Goal: Task Accomplishment & Management: Complete application form

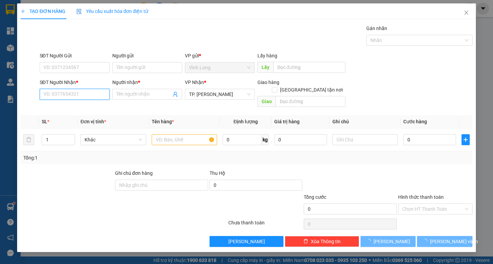
click at [93, 96] on input "SĐT Người Nhận *" at bounding box center [75, 94] width 70 height 11
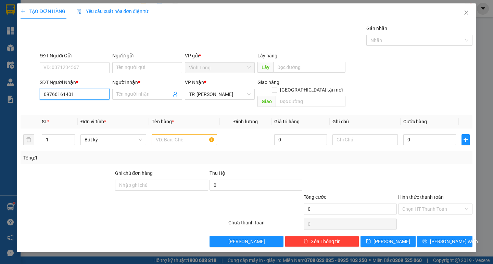
click at [54, 95] on input "09766161401" at bounding box center [75, 94] width 70 height 11
type input "0976161401"
click at [72, 106] on div "0976161401 - THẮNG" at bounding box center [75, 108] width 62 height 8
type input "THẮNG"
type input "0976161401"
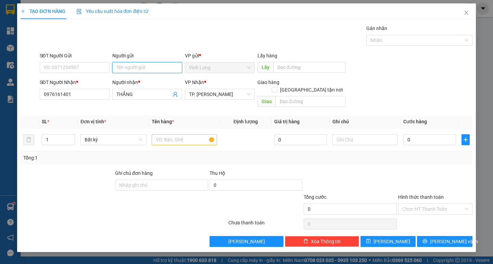
click at [148, 69] on input "Người gửi" at bounding box center [147, 67] width 70 height 11
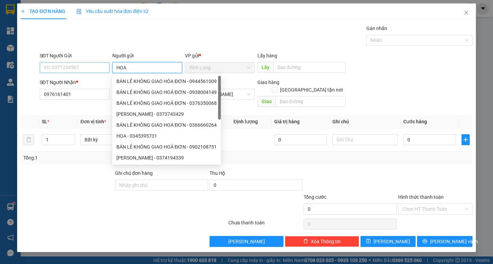
type input "HOA"
click at [87, 67] on input "SĐT Người Gửi" at bounding box center [75, 67] width 70 height 11
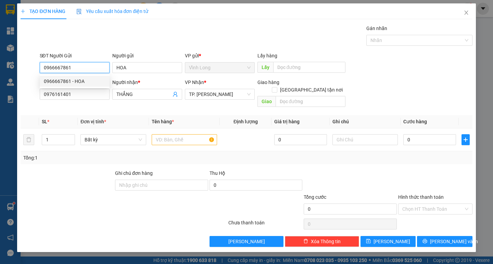
type input "0966667861"
click at [193, 30] on div "Gói vận chuyển * Tiêu chuẩn Gán nhãn Nhãn" at bounding box center [255, 37] width 435 height 24
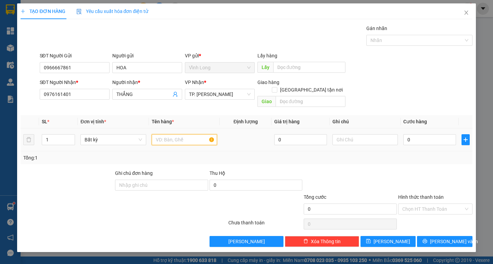
click at [181, 135] on input "text" at bounding box center [184, 139] width 65 height 11
type input "THÙNG DẸP"
type input "TRANG"
type input "04"
type input "4"
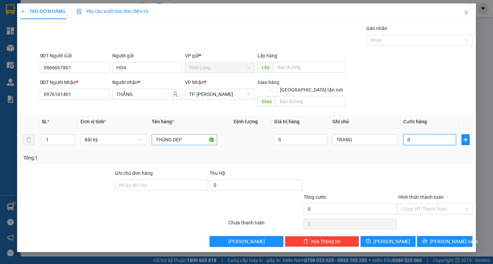
type input "4"
type input "040"
type input "40"
type input "40.000"
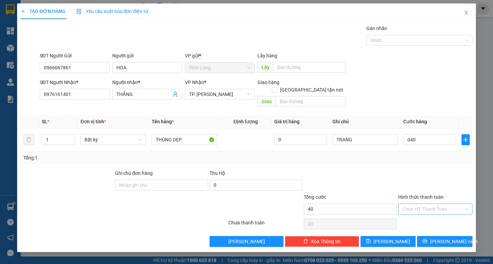
type input "40.000"
click at [420, 208] on div "Hình thức thanh toán Chọn HT Thanh Toán" at bounding box center [435, 206] width 74 height 24
click at [424, 214] on div "Tại văn phòng" at bounding box center [435, 216] width 66 height 8
type input "0"
click at [445, 238] on span "[PERSON_NAME] và In" at bounding box center [454, 242] width 48 height 8
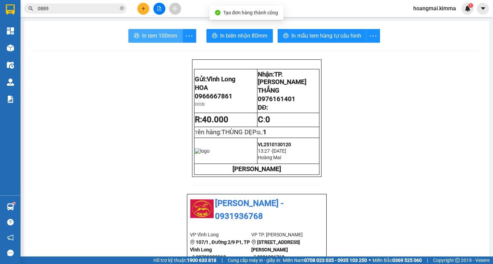
click at [156, 41] on button "In tem 100mm" at bounding box center [155, 36] width 54 height 14
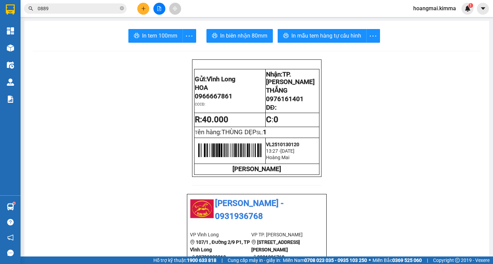
click at [140, 9] on button at bounding box center [143, 9] width 12 height 12
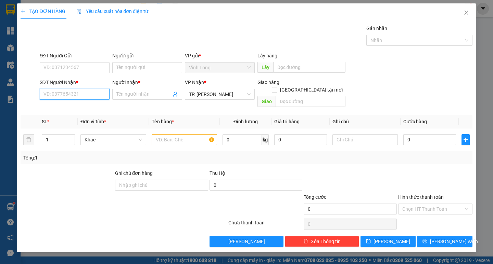
click at [84, 90] on input "SĐT Người Nhận *" at bounding box center [75, 94] width 70 height 11
type input "0815217567"
click at [87, 103] on div "0815217567 - [PERSON_NAME]" at bounding box center [78, 108] width 76 height 11
type input "NGỌC YẾN"
type input "0815217567"
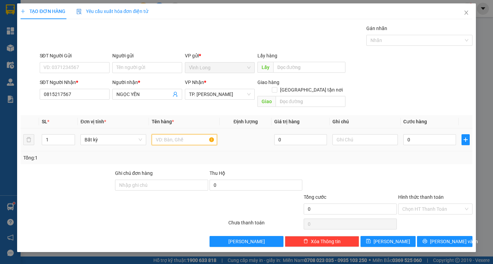
drag, startPoint x: 166, startPoint y: 136, endPoint x: 161, endPoint y: 132, distance: 6.3
click at [165, 136] on input "text" at bounding box center [184, 139] width 65 height 11
type input "HỘP"
type input "TRANG"
type input "2"
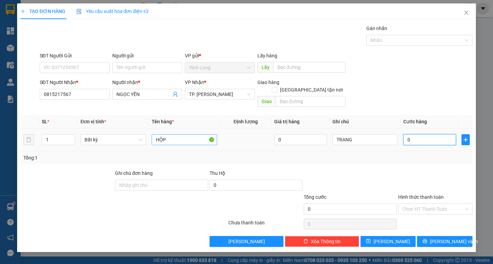
type input "2"
type input "20"
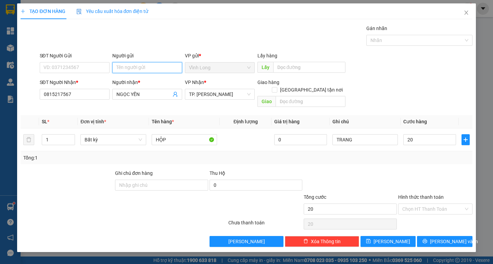
type input "20.000"
click at [136, 65] on input "Người gửi" at bounding box center [147, 67] width 70 height 11
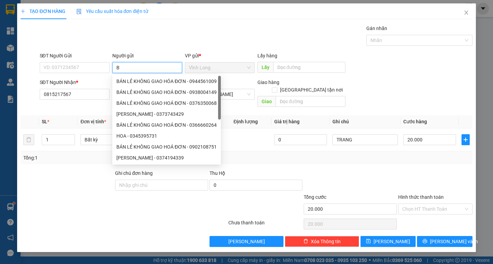
type input "BÁ"
type input "0934774366"
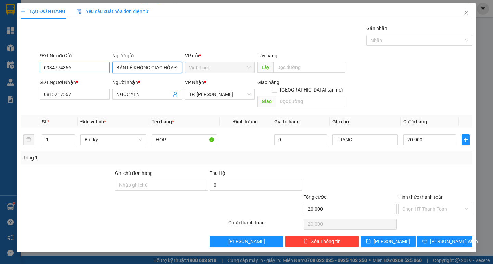
type input "BÁN LẺ KHÔNG GIAO HÓA ĐƠN"
drag, startPoint x: 68, startPoint y: 66, endPoint x: 0, endPoint y: 81, distance: 69.5
click at [15, 69] on div "TẠO ĐƠN HÀNG Yêu cầu xuất hóa đơn điện tử Transit Pickup Surcharge Ids Transit …" at bounding box center [246, 132] width 493 height 264
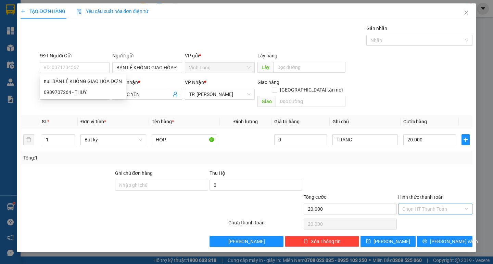
click at [435, 206] on input "Hình thức thanh toán" at bounding box center [432, 209] width 61 height 10
click at [425, 216] on div "Tại văn phòng" at bounding box center [435, 216] width 66 height 8
type input "0"
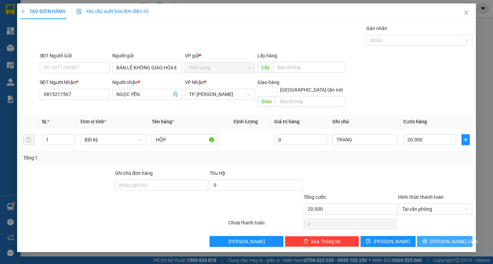
click at [444, 238] on span "[PERSON_NAME] và In" at bounding box center [454, 242] width 48 height 8
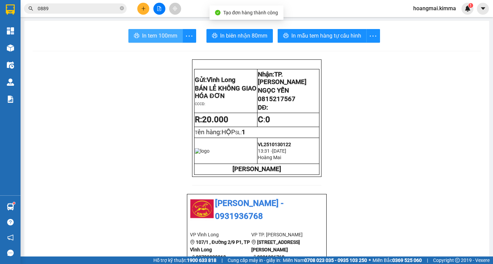
click at [146, 34] on span "In tem 100mm" at bounding box center [159, 35] width 35 height 9
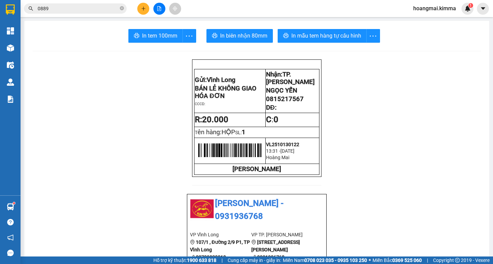
click at [154, 8] on button at bounding box center [159, 9] width 12 height 12
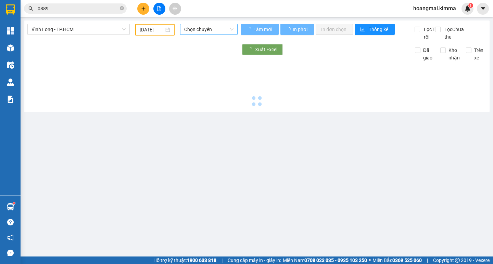
click at [212, 31] on span "Chọn chuyến" at bounding box center [208, 29] width 49 height 10
type input "[DATE]"
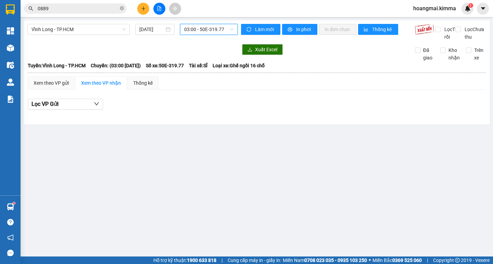
click at [198, 32] on span "03:00 - 50E-319.77" at bounding box center [208, 29] width 49 height 10
click at [200, 26] on span "03:00 - 50E-319.77" at bounding box center [208, 29] width 49 height 10
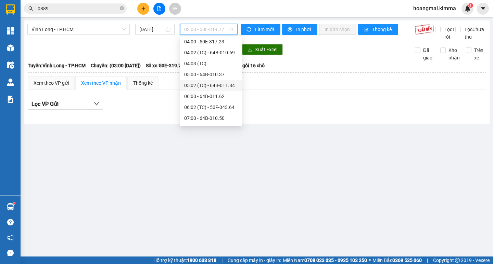
scroll to position [68, 0]
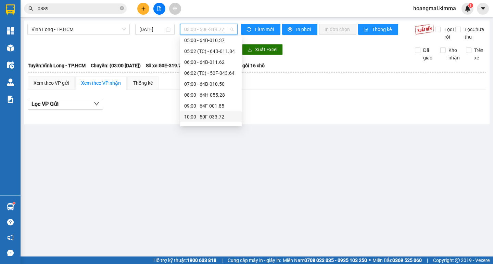
click at [197, 116] on div "10:00 - 50F-033.72" at bounding box center [210, 117] width 53 height 8
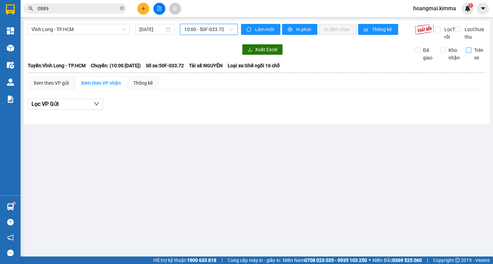
click at [468, 53] on input "Trên xe" at bounding box center [468, 50] width 5 height 5
click at [471, 57] on span "Trên xe" at bounding box center [478, 54] width 15 height 15
click at [471, 53] on input "Trên xe" at bounding box center [468, 50] width 5 height 5
checkbox input "true"
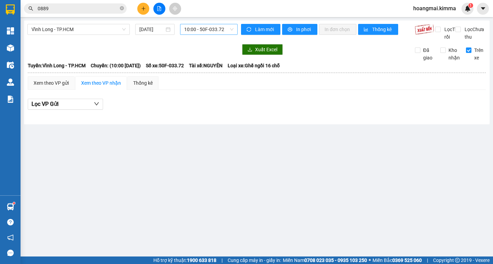
click at [210, 28] on span "10:00 - 50F-033.72" at bounding box center [208, 29] width 49 height 10
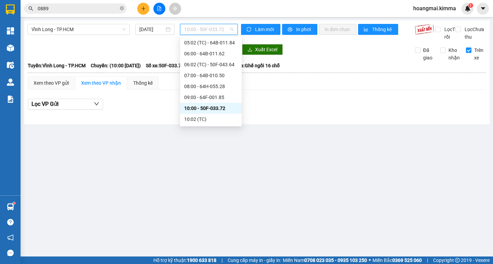
scroll to position [82, 0]
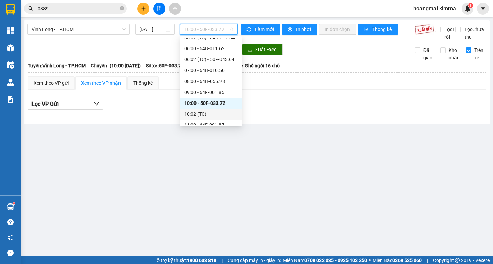
click at [220, 115] on div "10:02 (TC)" at bounding box center [210, 114] width 53 height 8
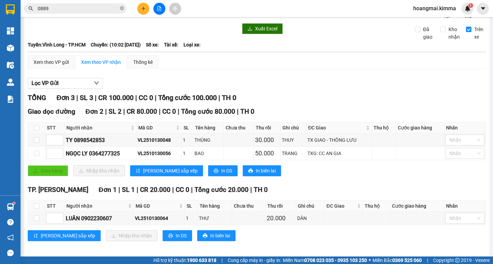
scroll to position [32, 0]
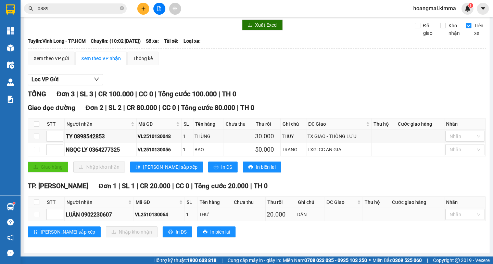
drag, startPoint x: 171, startPoint y: 214, endPoint x: 125, endPoint y: 214, distance: 45.5
click at [124, 214] on tr "LUÂN 0902230607 VL2510130064 1 THƯ 20.000 DÂN Nhãn" at bounding box center [256, 214] width 457 height 13
copy tr "LUÂN 0902230607 VL2510130064"
click at [122, 8] on icon "close-circle" at bounding box center [122, 8] width 4 height 4
drag, startPoint x: 120, startPoint y: 7, endPoint x: 90, endPoint y: 7, distance: 29.4
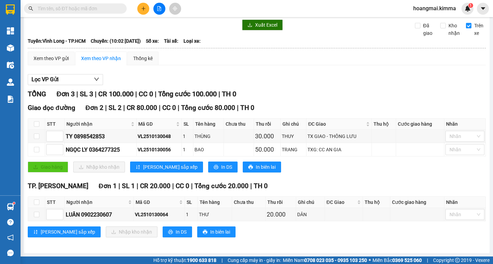
paste input "VL2510130064"
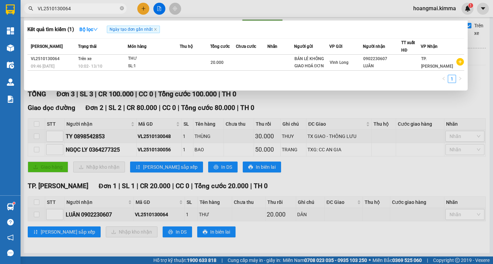
type input "VL2510130064"
click at [447, 105] on div at bounding box center [246, 132] width 493 height 264
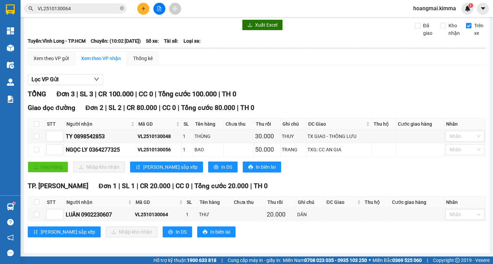
click at [466, 27] on input "Trên xe" at bounding box center [468, 25] width 5 height 5
checkbox input "false"
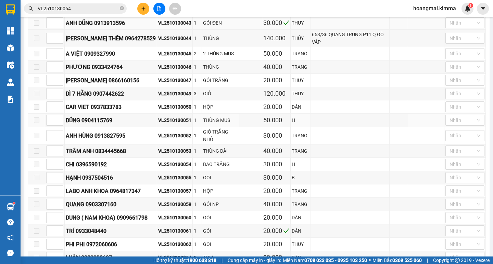
scroll to position [301, 0]
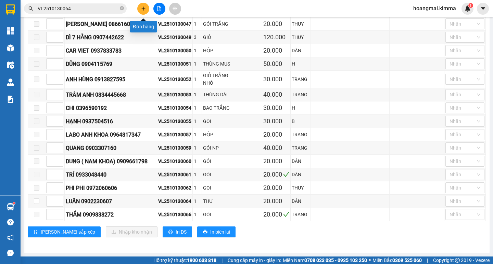
click at [146, 6] on button at bounding box center [143, 9] width 12 height 12
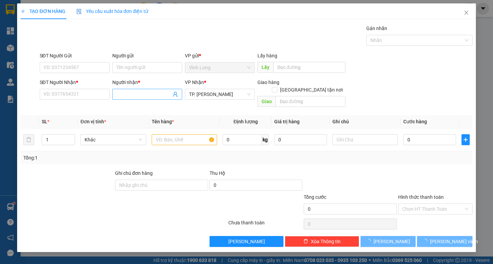
click at [137, 94] on input "Người nhận *" at bounding box center [143, 95] width 55 height 8
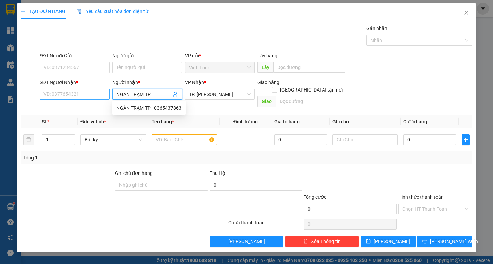
type input "NGÂN TRẠM TP"
click at [95, 94] on input "SĐT Người Nhận *" at bounding box center [75, 94] width 70 height 11
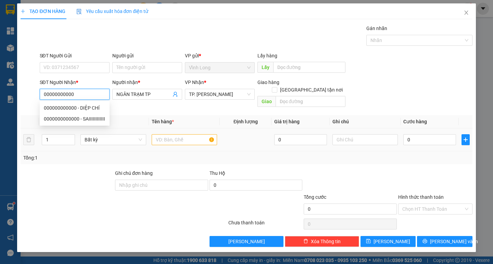
type input "00000000000"
click at [190, 134] on input "text" at bounding box center [184, 139] width 65 height 11
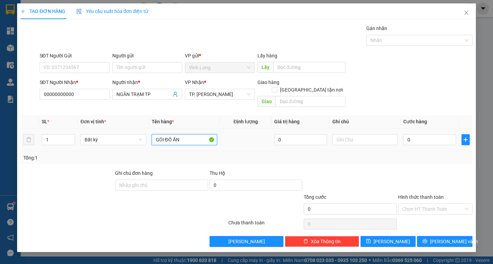
type input "GÓI ĐỒ ĂN"
type input "TRANG"
type input "2"
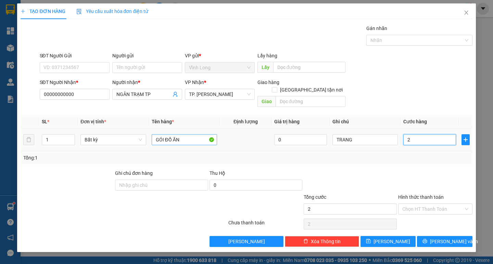
type input "0"
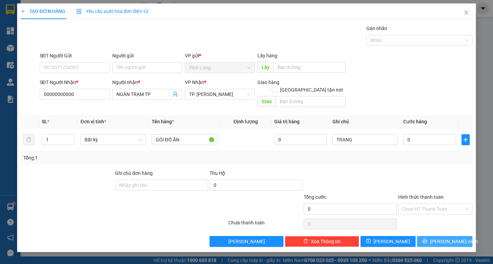
click at [453, 238] on span "[PERSON_NAME] và In" at bounding box center [454, 242] width 48 height 8
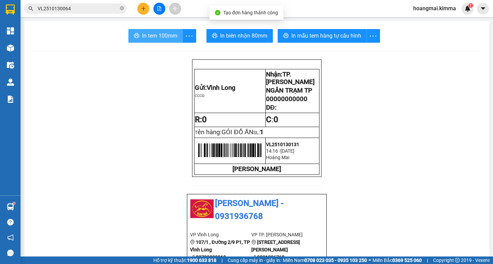
click at [155, 39] on span "In tem 100mm" at bounding box center [159, 35] width 35 height 9
click at [144, 9] on icon "plus" at bounding box center [143, 8] width 5 height 5
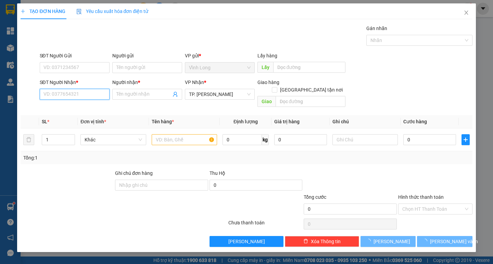
click at [84, 97] on input "SĐT Người Nhận *" at bounding box center [75, 94] width 70 height 11
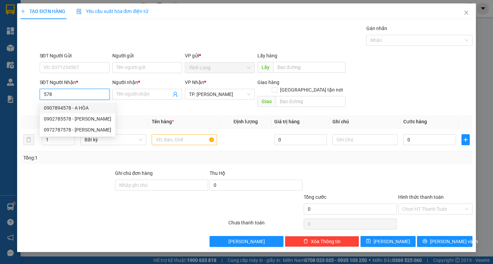
click at [84, 107] on div "0907894578 - A HÒA" at bounding box center [77, 108] width 67 height 8
type input "0907894578"
type input "A HÒA"
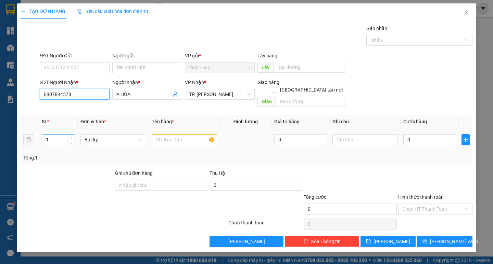
type input "0907894578"
click at [71, 137] on icon "up" at bounding box center [71, 138] width 2 height 2
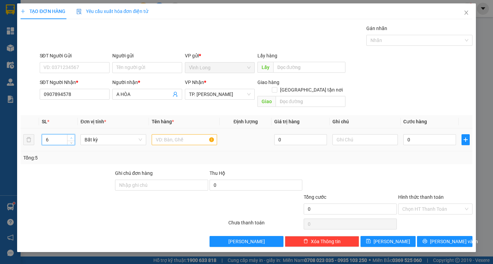
click at [71, 137] on icon "up" at bounding box center [71, 138] width 2 height 2
type input "8"
click at [68, 135] on span "Increase Value" at bounding box center [71, 138] width 8 height 6
click at [157, 134] on input "text" at bounding box center [184, 139] width 65 height 11
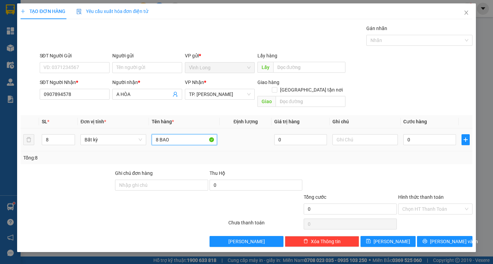
type input "8 BAO"
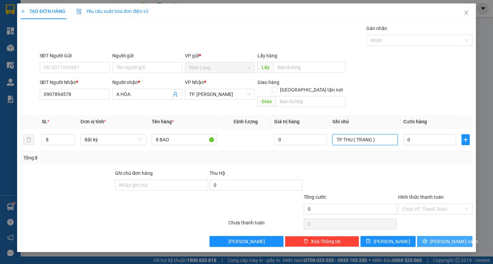
type input "TP THU ( TRANG )"
click at [441, 236] on button "[PERSON_NAME] và In" at bounding box center [444, 241] width 55 height 11
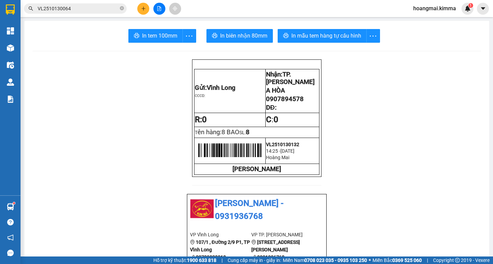
click at [142, 6] on icon "plus" at bounding box center [143, 8] width 5 height 5
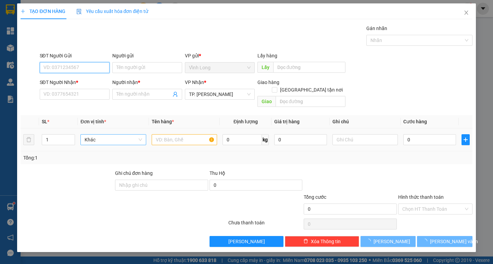
click at [145, 134] on div "Khác" at bounding box center [112, 139] width 65 height 11
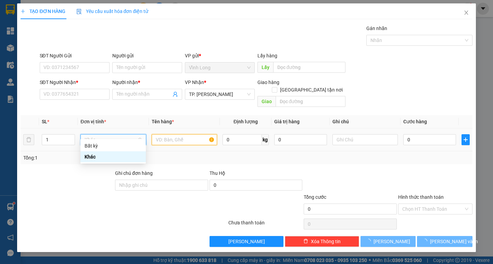
click at [156, 134] on input "text" at bounding box center [184, 139] width 65 height 11
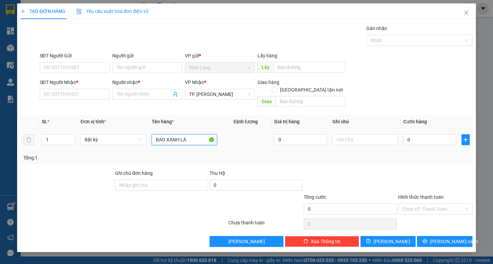
type input "BAO XANH LÁ"
type input "TRANG"
click at [159, 69] on input "Người gửi" at bounding box center [147, 67] width 70 height 11
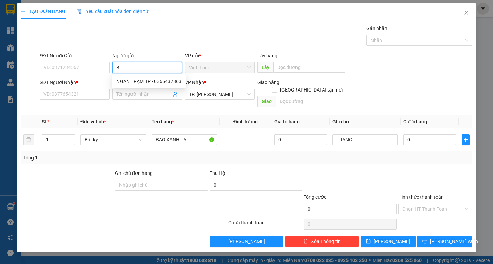
type input "[PERSON_NAME]"
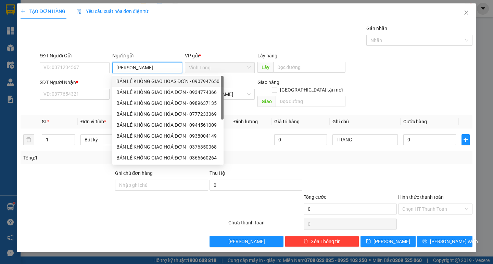
click at [140, 82] on div "BÁN LẺ KHÔNG GIAO HOAS ĐƠN - 0907947650" at bounding box center [167, 82] width 103 height 8
type input "0907947650"
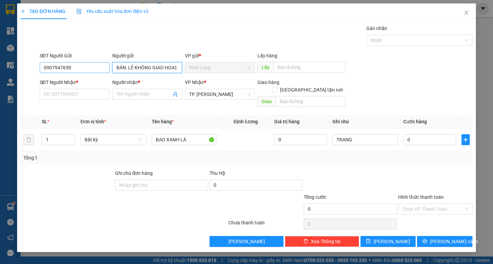
type input "BÁN LẺ KHÔNG GIAO HOAS ĐƠN"
drag, startPoint x: 84, startPoint y: 67, endPoint x: 0, endPoint y: 71, distance: 83.9
click at [7, 69] on div "TẠO ĐƠN HÀNG Yêu cầu xuất hóa đơn điện tử Transit Pickup Surcharge Ids Transit …" at bounding box center [246, 132] width 493 height 264
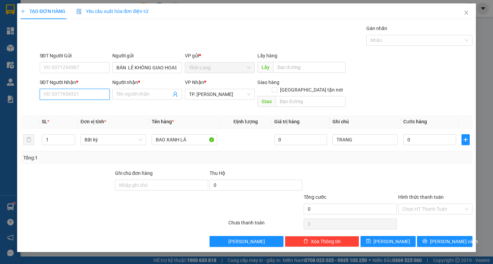
click at [57, 94] on input "SĐT Người Nhận *" at bounding box center [75, 94] width 70 height 11
type input "0916351617"
click at [79, 106] on div "0916351617 - THÔNG" at bounding box center [75, 108] width 62 height 8
type input "THÔNG"
type input "0916351617"
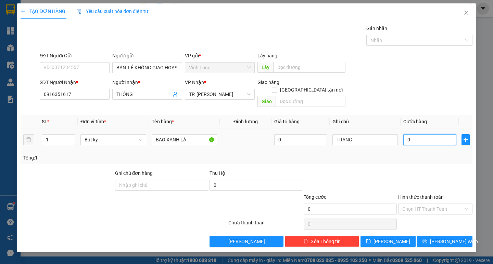
click at [411, 136] on input "0" at bounding box center [429, 139] width 53 height 11
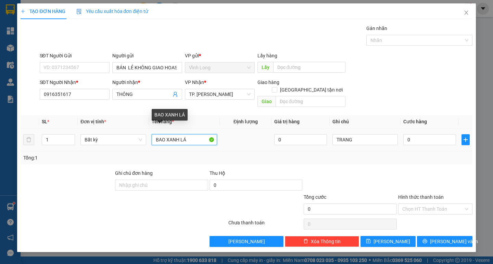
drag, startPoint x: 140, startPoint y: 140, endPoint x: 118, endPoint y: 141, distance: 21.6
click at [125, 141] on tr "1 Bất kỳ BAO XANH LÁ 0 TRANG 0" at bounding box center [246, 140] width 451 height 23
type input "GÓI ĐEN ( FE )"
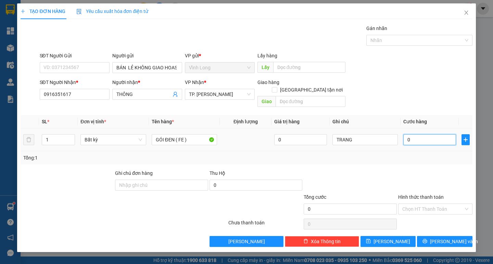
click at [416, 135] on input "0" at bounding box center [429, 139] width 53 height 11
type input "5"
type input "50"
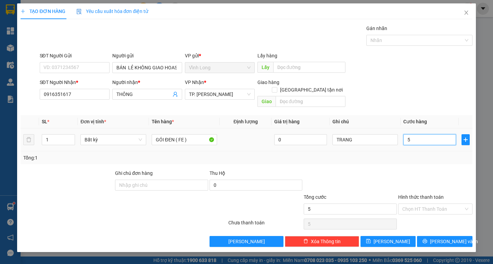
type input "50"
type input "50.000"
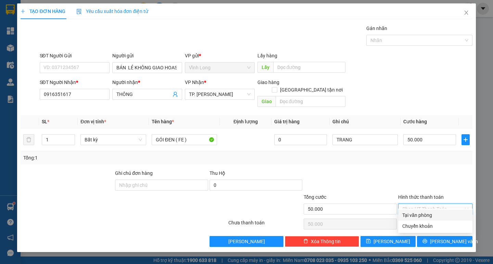
click at [445, 204] on input "Hình thức thanh toán" at bounding box center [432, 209] width 61 height 10
click at [437, 214] on div "Tại văn phòng" at bounding box center [435, 216] width 66 height 8
type input "0"
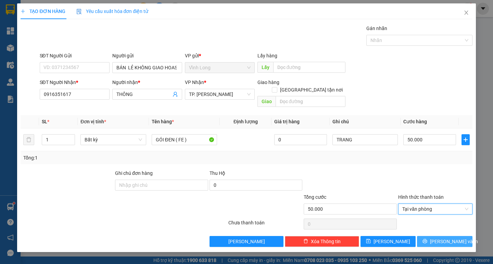
click at [442, 238] on span "[PERSON_NAME] và In" at bounding box center [454, 242] width 48 height 8
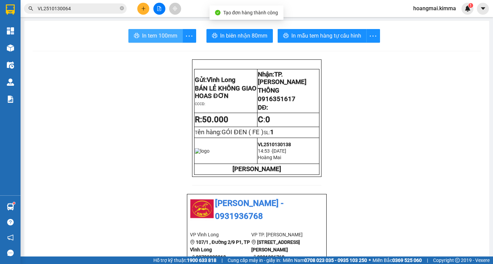
click at [136, 34] on icon "printer" at bounding box center [136, 35] width 5 height 5
